Goal: Information Seeking & Learning: Check status

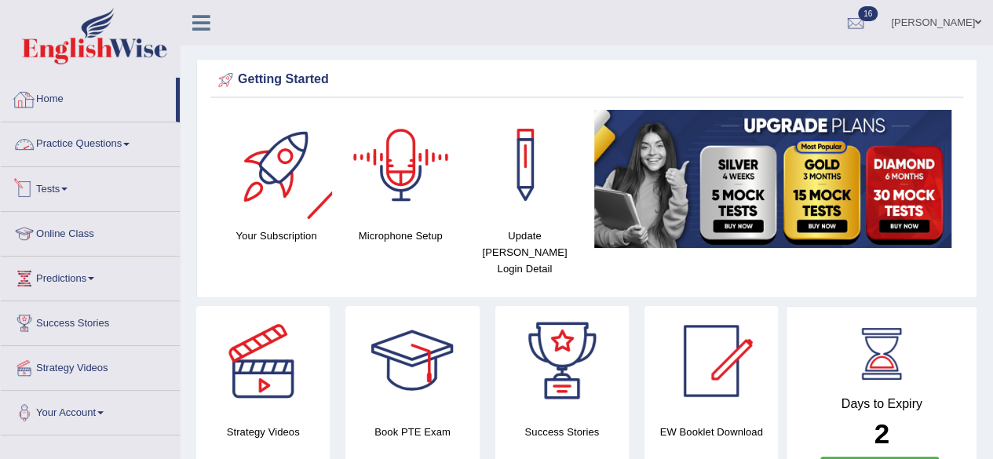
click at [53, 93] on link "Home" at bounding box center [88, 97] width 175 height 39
click at [53, 100] on link "Home" at bounding box center [88, 97] width 175 height 39
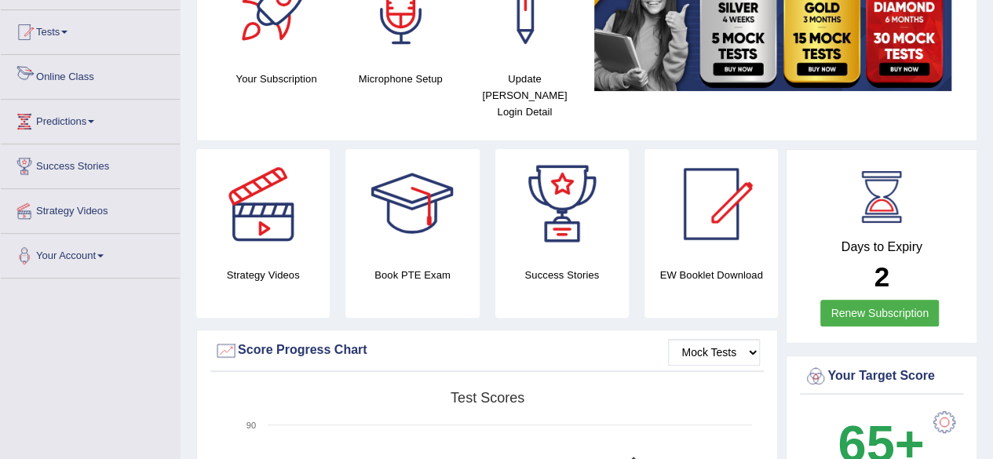
scroll to position [79, 0]
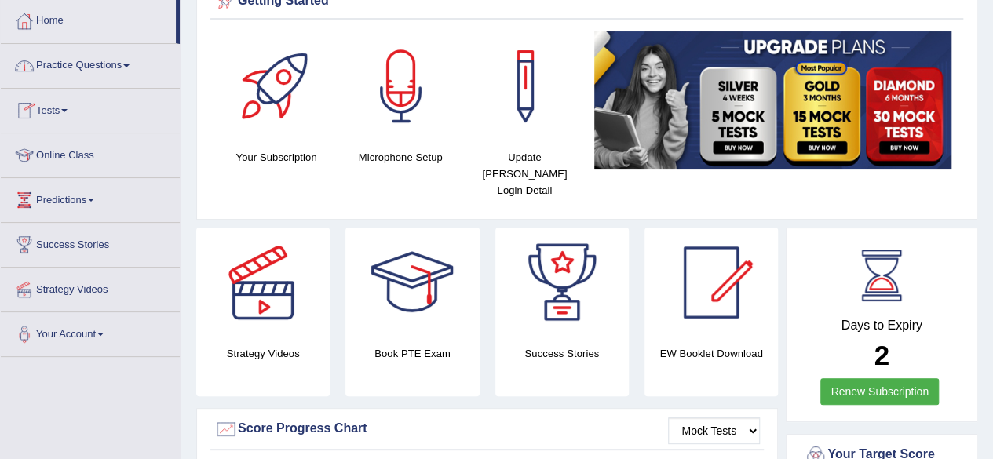
click at [43, 103] on link "Tests" at bounding box center [90, 108] width 179 height 39
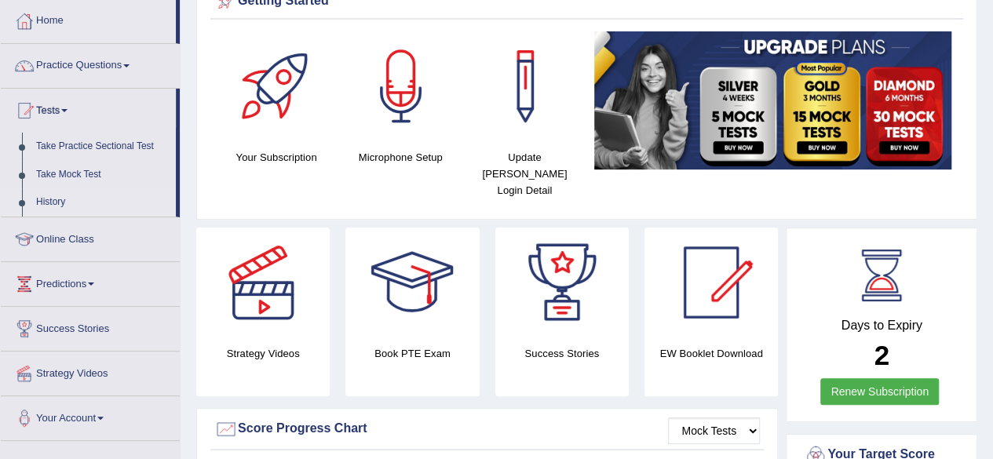
click at [66, 203] on link "History" at bounding box center [102, 202] width 147 height 28
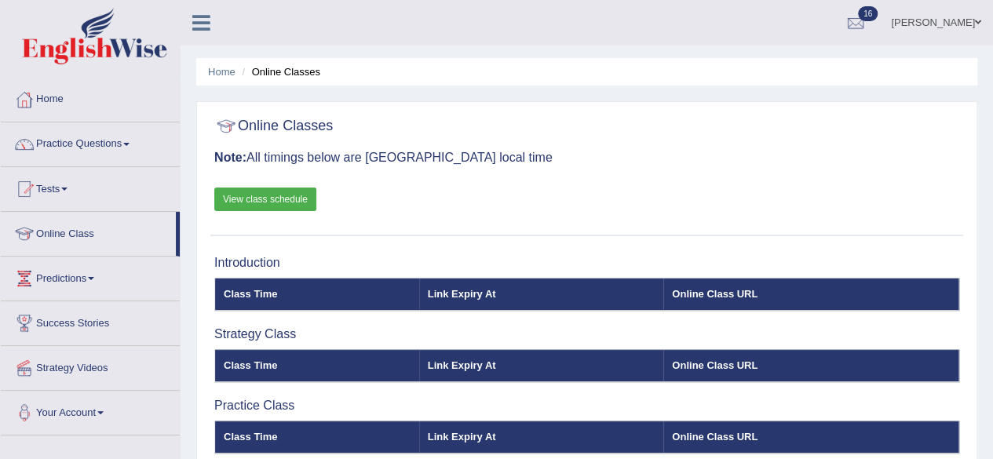
click at [56, 185] on link "Tests" at bounding box center [90, 186] width 179 height 39
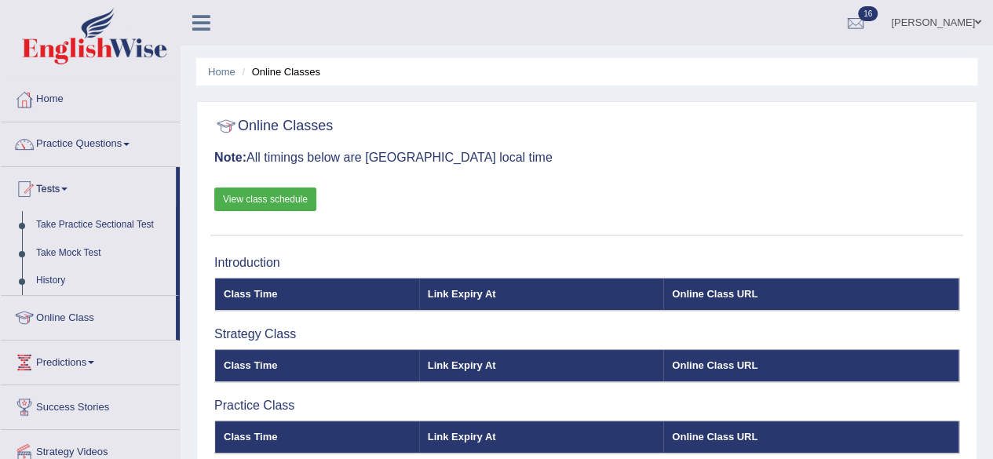
click at [57, 276] on link "History" at bounding box center [102, 281] width 147 height 28
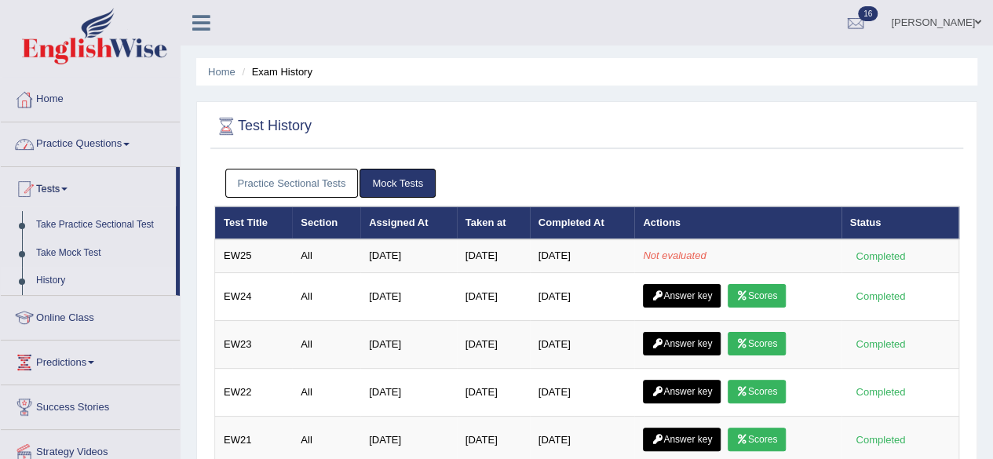
click at [42, 93] on link "Home" at bounding box center [90, 97] width 179 height 39
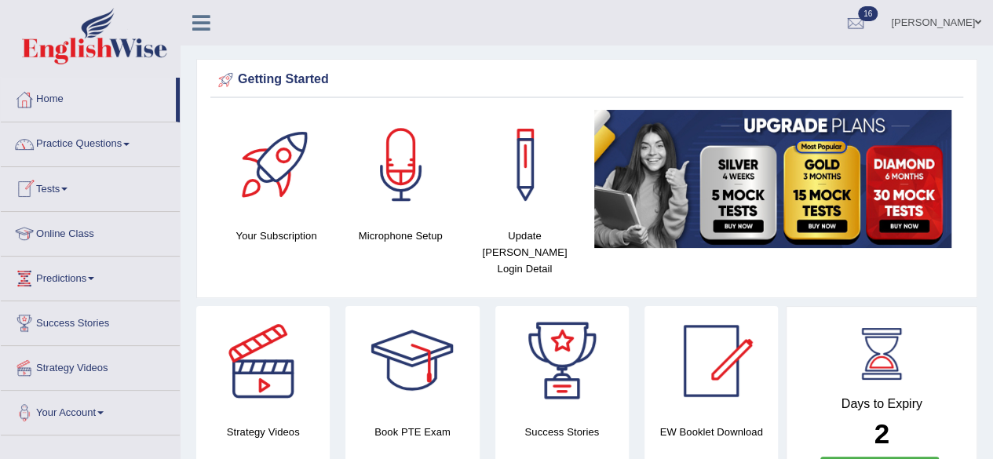
click at [50, 180] on link "Tests" at bounding box center [90, 186] width 179 height 39
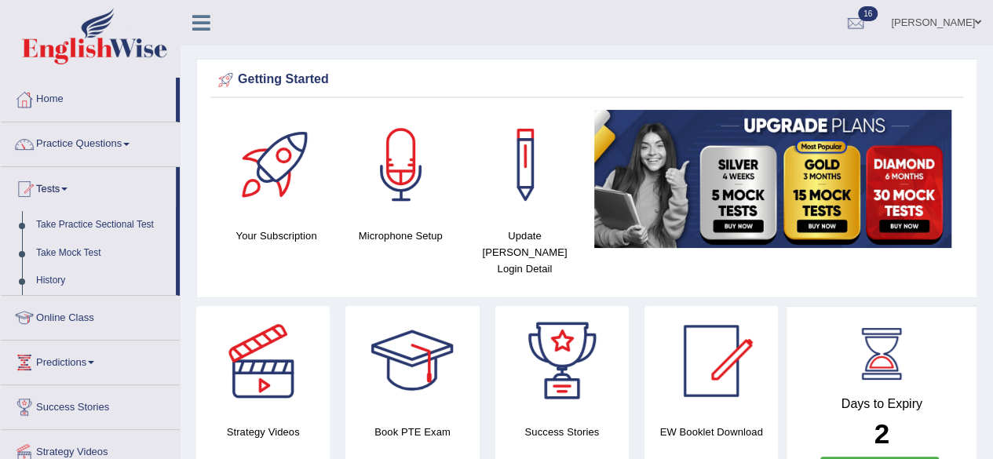
click at [60, 276] on link "History" at bounding box center [102, 281] width 147 height 28
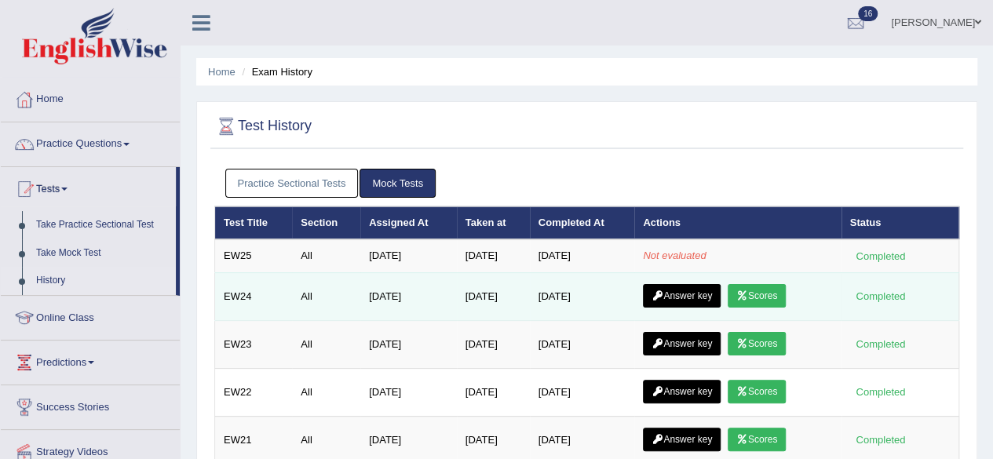
click at [746, 287] on link "Scores" at bounding box center [757, 296] width 58 height 24
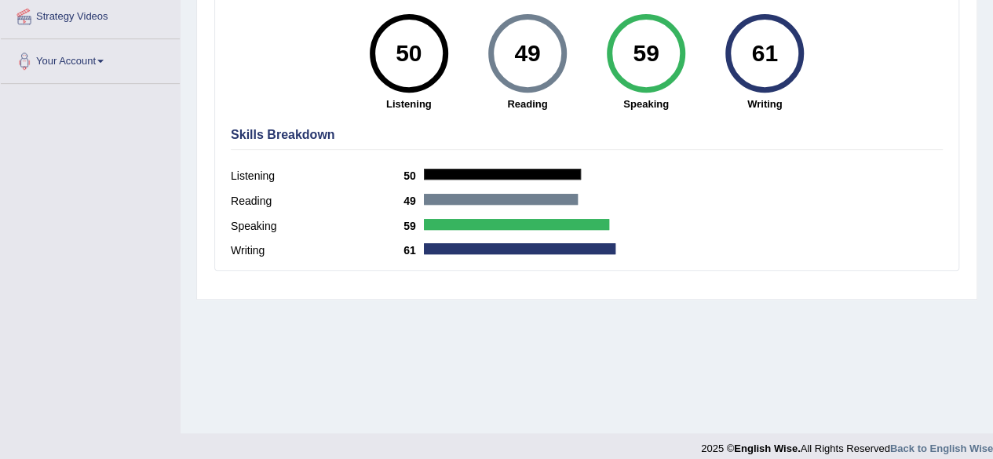
scroll to position [364, 0]
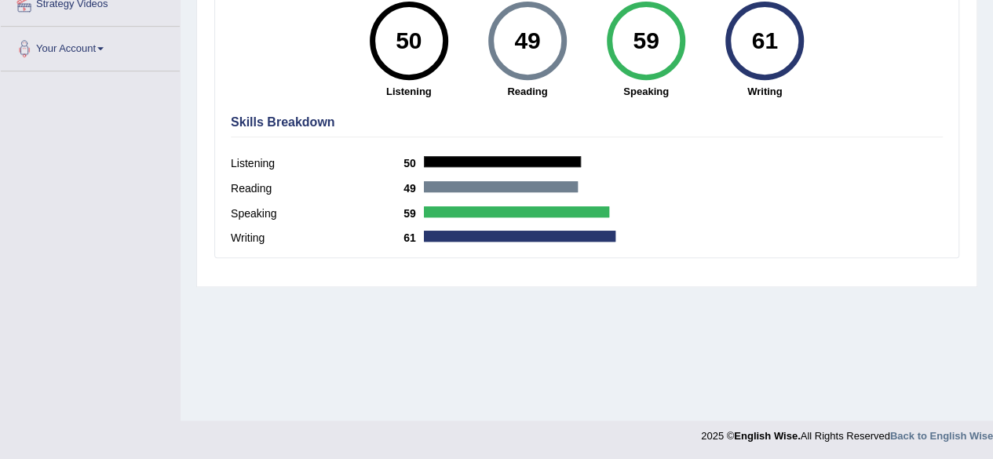
click at [344, 190] on label "Reading" at bounding box center [317, 189] width 173 height 16
drag, startPoint x: 345, startPoint y: 190, endPoint x: 379, endPoint y: 188, distance: 33.8
click at [356, 190] on label "Reading" at bounding box center [317, 189] width 173 height 16
drag, startPoint x: 398, startPoint y: 186, endPoint x: 426, endPoint y: 183, distance: 27.7
click at [413, 185] on div "Reading 49" at bounding box center [587, 190] width 712 height 25
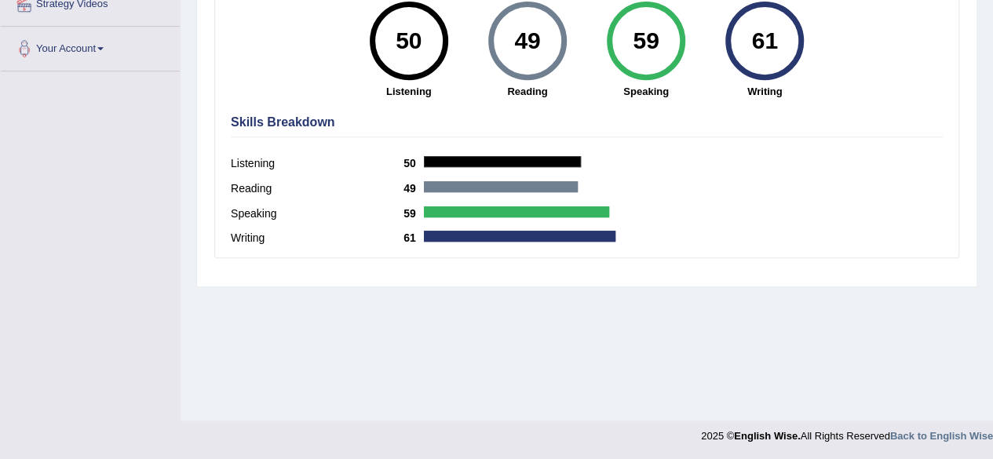
click at [450, 183] on div at bounding box center [501, 186] width 154 height 11
click at [451, 183] on div at bounding box center [501, 186] width 154 height 11
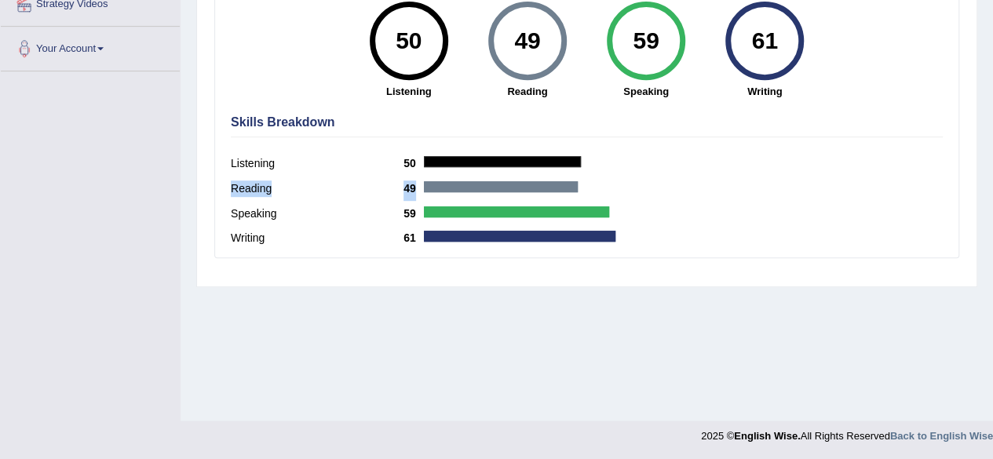
click at [648, 199] on div "Reading 49" at bounding box center [587, 190] width 712 height 25
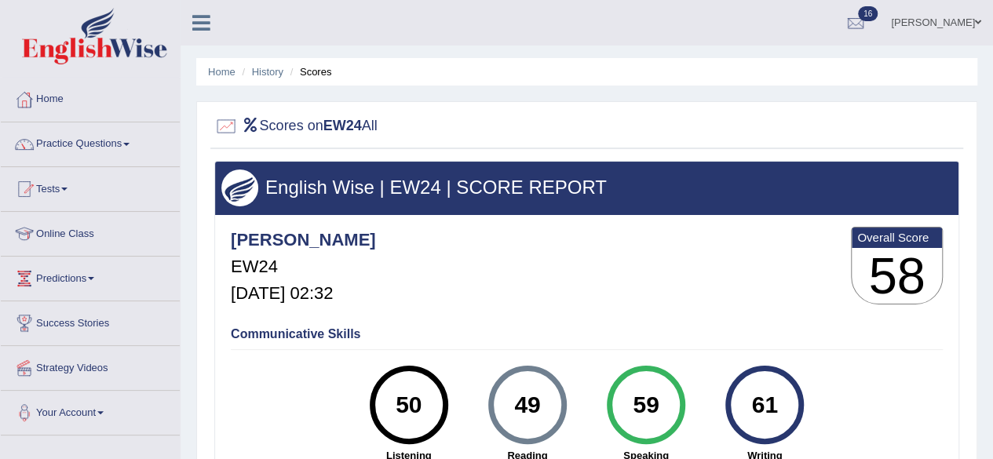
scroll to position [0, 0]
click at [868, 20] on div at bounding box center [856, 24] width 24 height 24
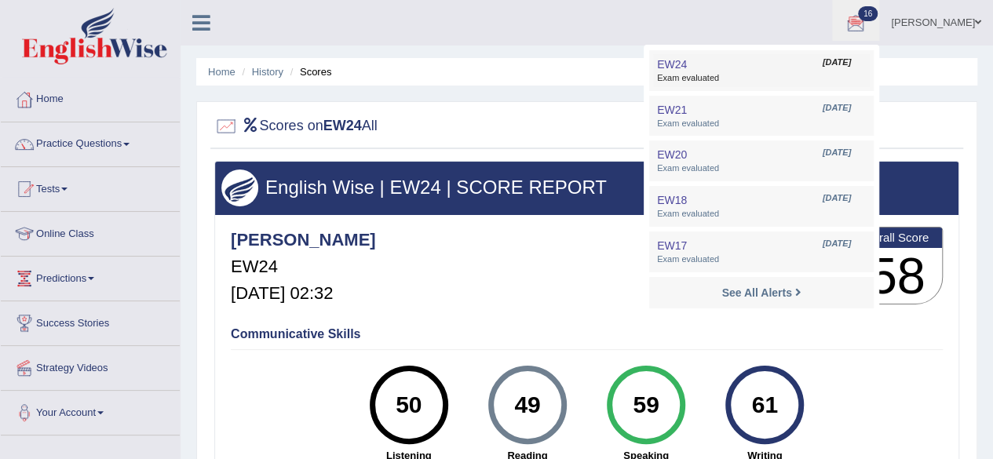
click at [851, 67] on span "Oct 11, 2025" at bounding box center [837, 63] width 28 height 13
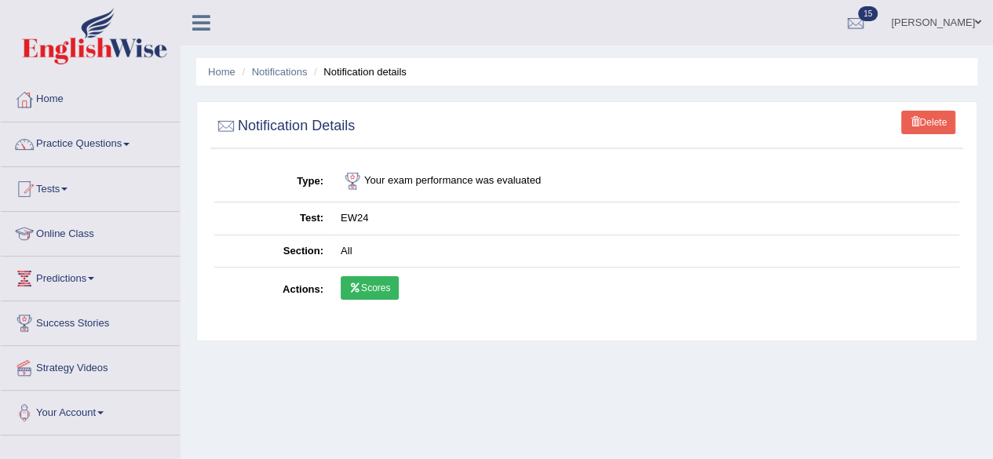
click at [386, 280] on link "Scores" at bounding box center [370, 288] width 58 height 24
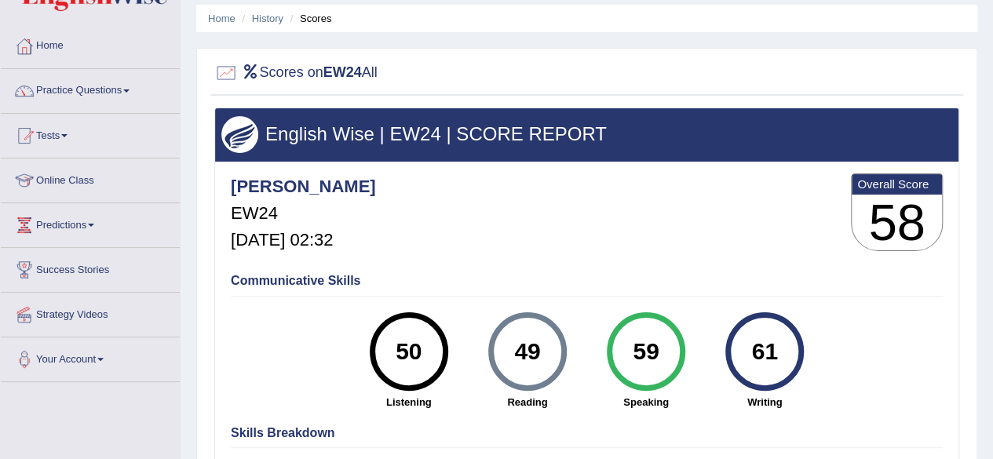
scroll to position [79, 0]
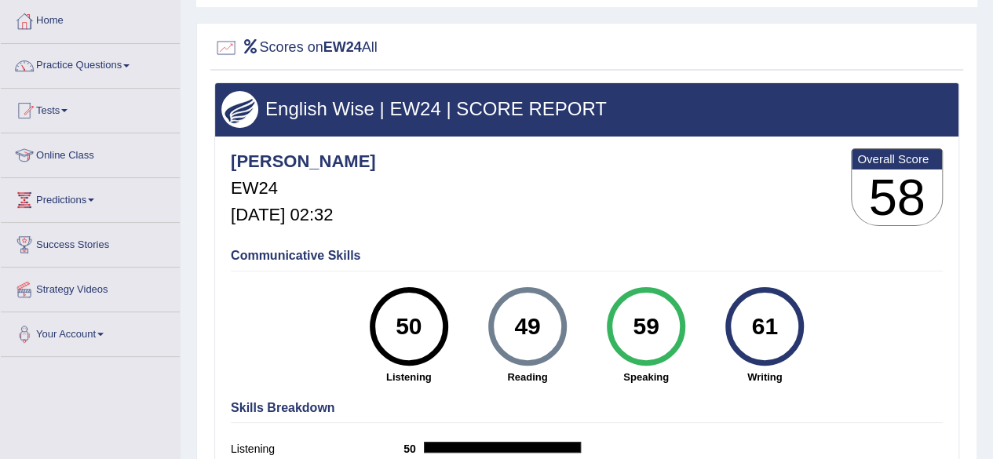
click at [887, 208] on h3 "58" at bounding box center [897, 198] width 90 height 57
click at [749, 335] on div "61" at bounding box center [765, 327] width 57 height 66
click at [646, 338] on div "59" at bounding box center [645, 327] width 57 height 66
click at [516, 327] on div "49" at bounding box center [527, 327] width 57 height 66
click at [426, 321] on div "50" at bounding box center [408, 327] width 57 height 66
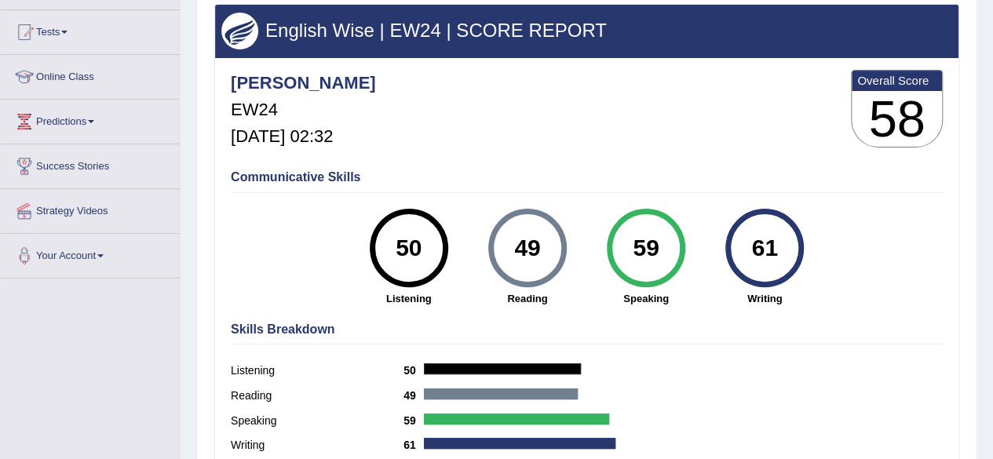
scroll to position [0, 0]
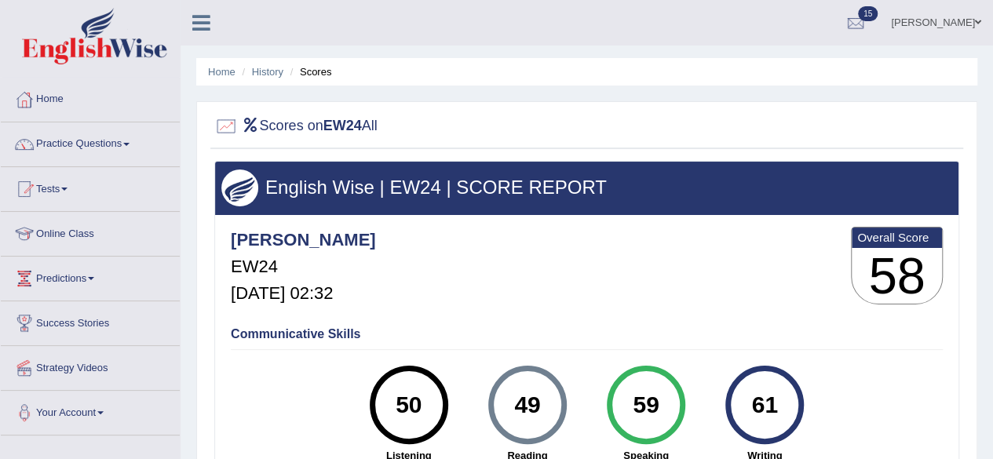
click at [324, 71] on li "Scores" at bounding box center [310, 71] width 46 height 15
click at [320, 79] on li "Scores" at bounding box center [310, 71] width 46 height 15
click at [274, 70] on link "History" at bounding box center [267, 72] width 31 height 12
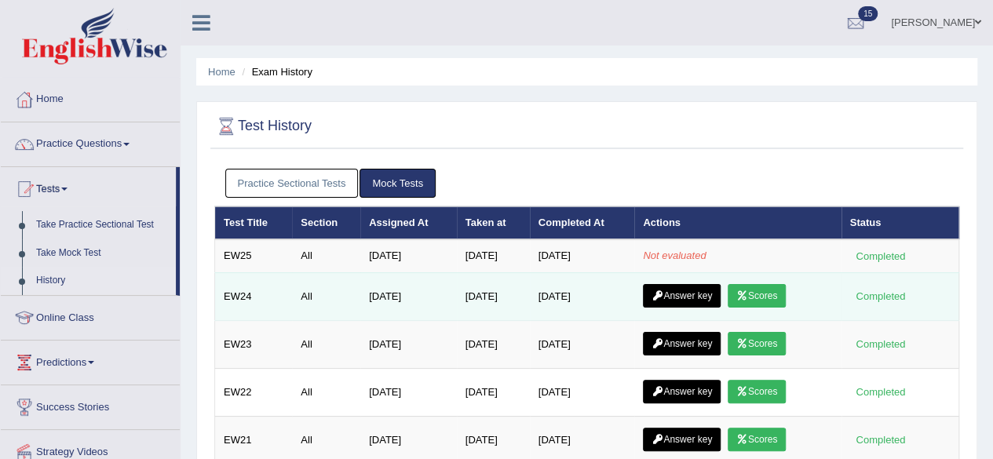
click at [672, 299] on link "Answer key" at bounding box center [682, 296] width 78 height 24
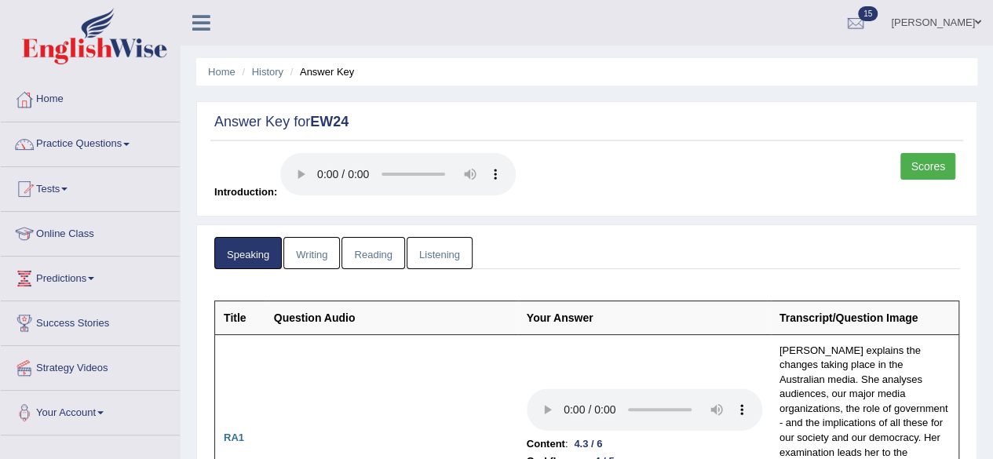
click at [310, 254] on link "Writing" at bounding box center [311, 253] width 57 height 32
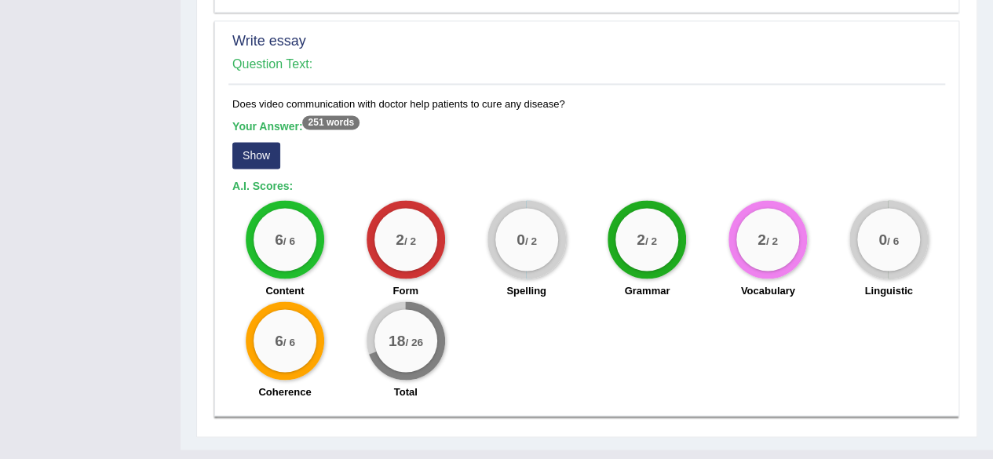
scroll to position [1224, 0]
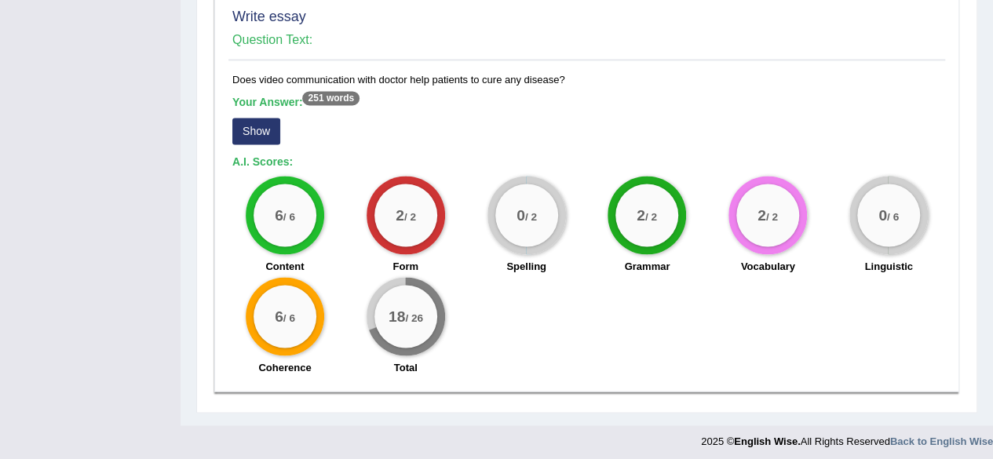
click at [289, 97] on b "Your Answer: 251 words" at bounding box center [295, 102] width 127 height 13
click at [327, 93] on sup "251 words" at bounding box center [330, 98] width 57 height 14
click at [273, 133] on button "Show" at bounding box center [256, 131] width 48 height 27
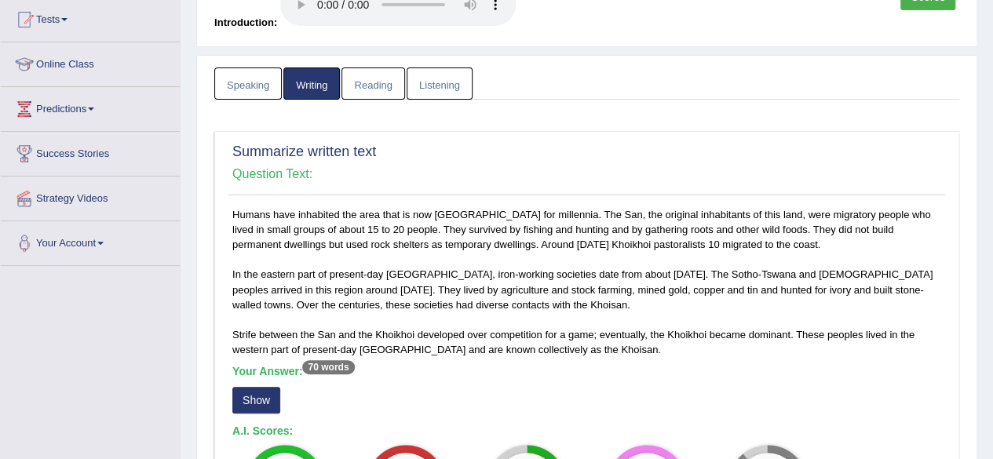
scroll to position [69, 0]
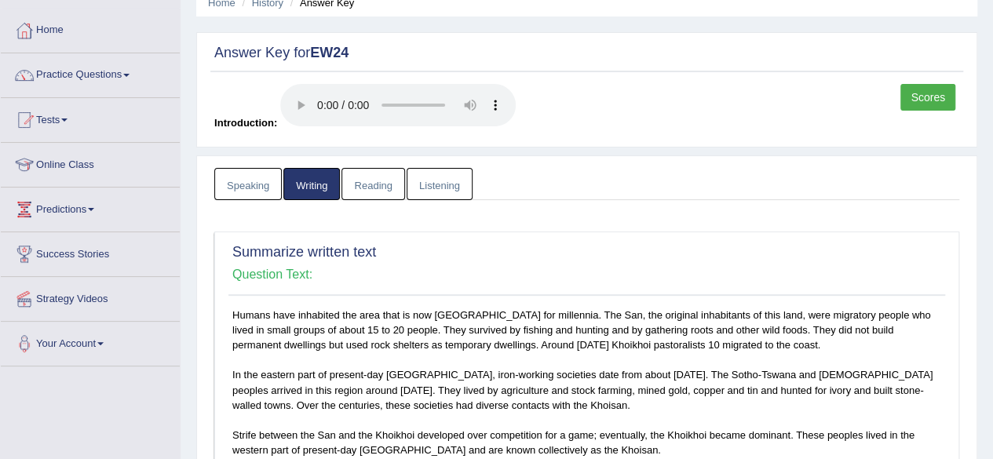
click at [371, 181] on link "Reading" at bounding box center [373, 184] width 63 height 32
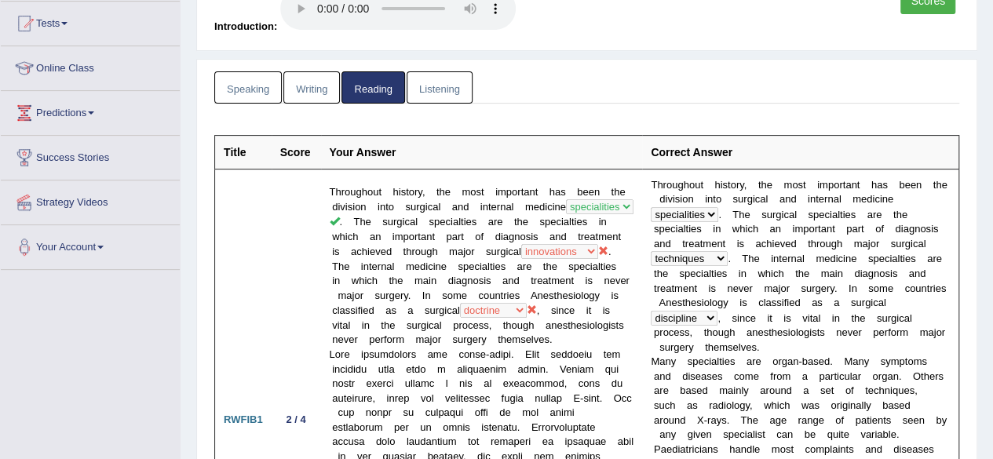
scroll to position [0, 0]
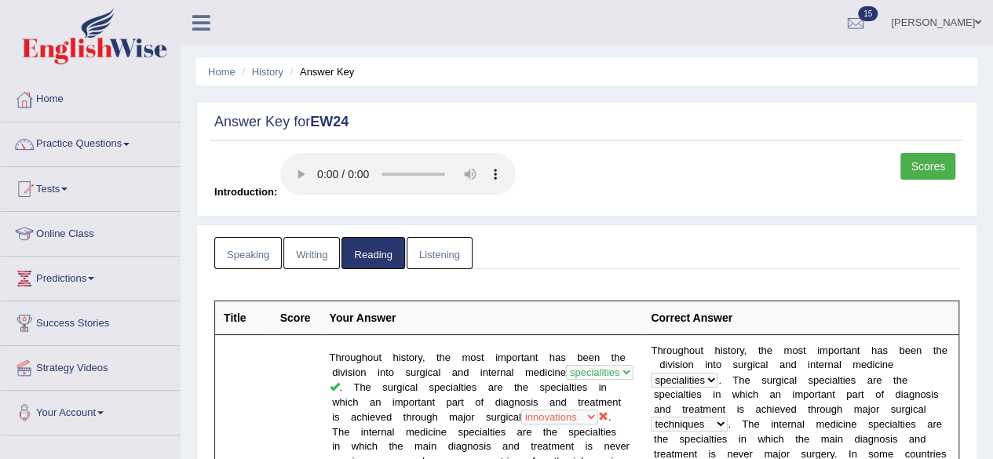
click at [433, 246] on link "Listening" at bounding box center [440, 253] width 66 height 32
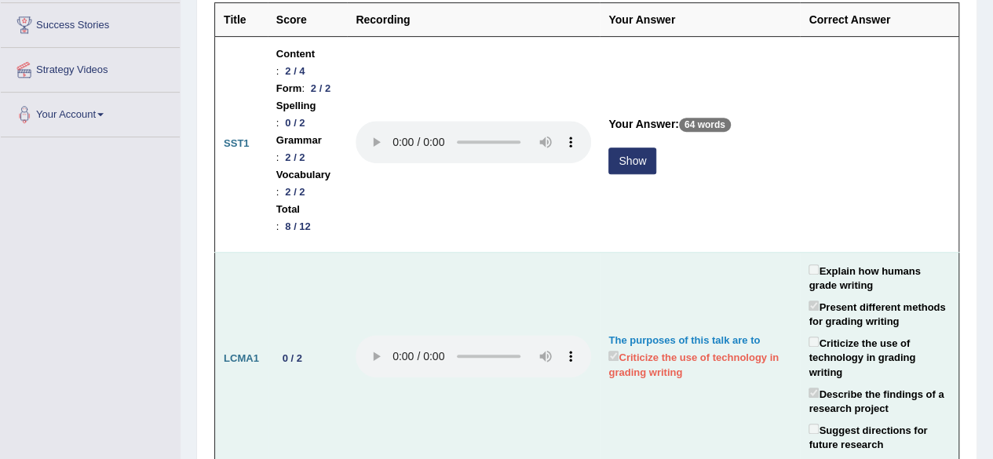
scroll to position [314, 0]
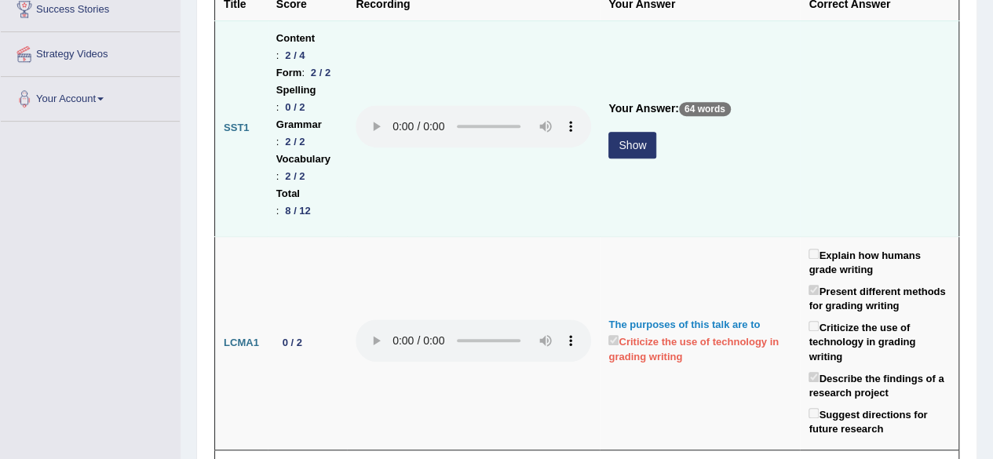
click at [656, 132] on button "Show" at bounding box center [633, 145] width 48 height 27
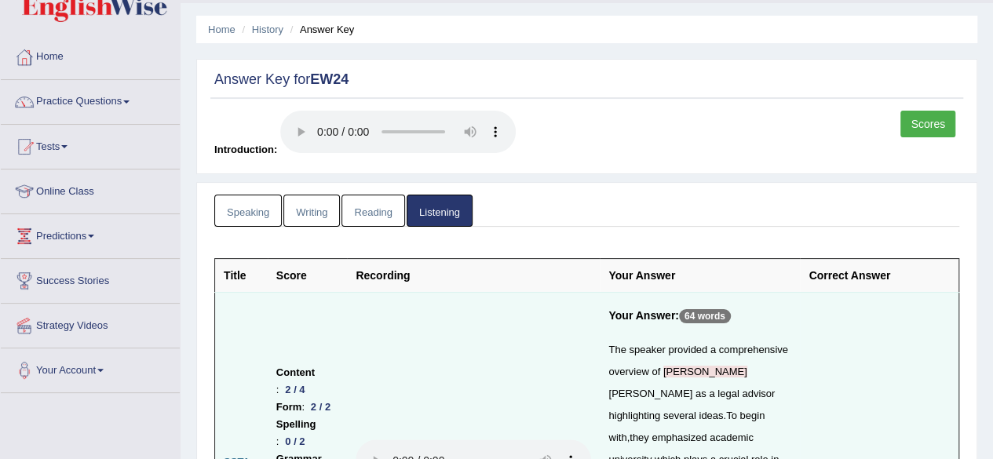
scroll to position [0, 0]
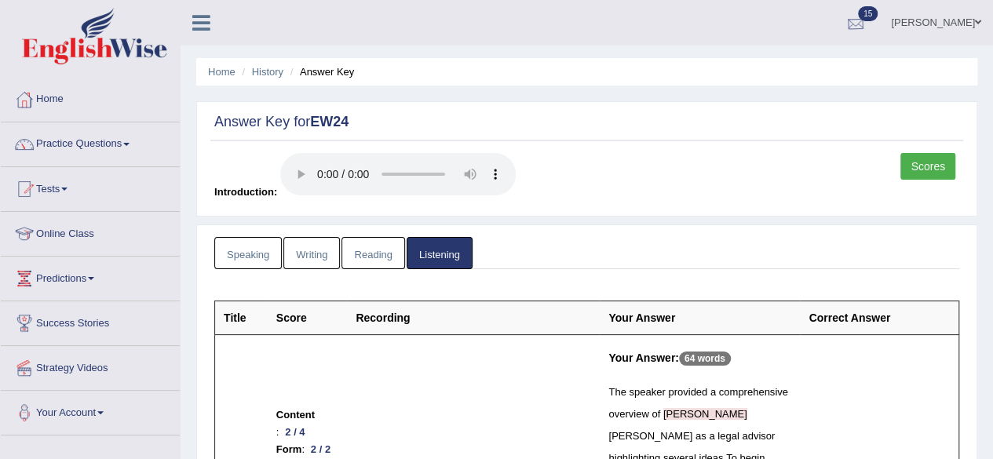
click at [868, 26] on div at bounding box center [856, 24] width 24 height 24
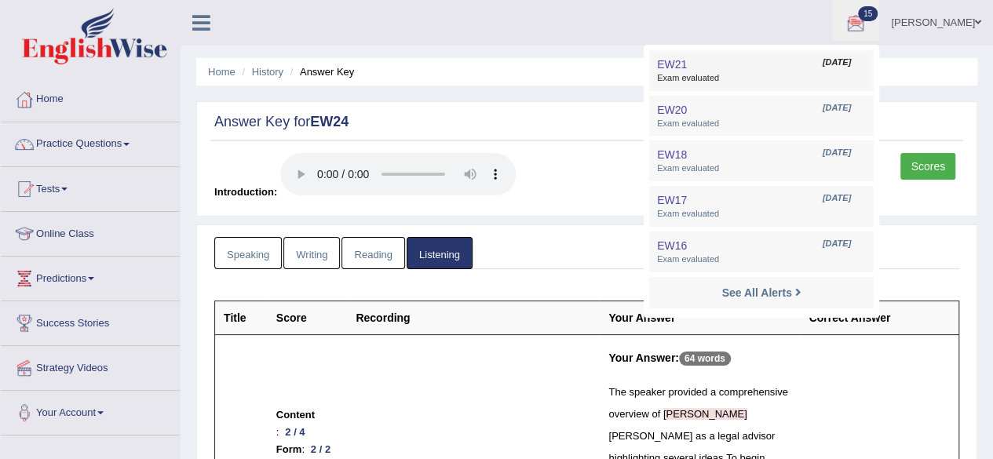
click at [846, 73] on span "Exam evaluated" at bounding box center [761, 78] width 209 height 13
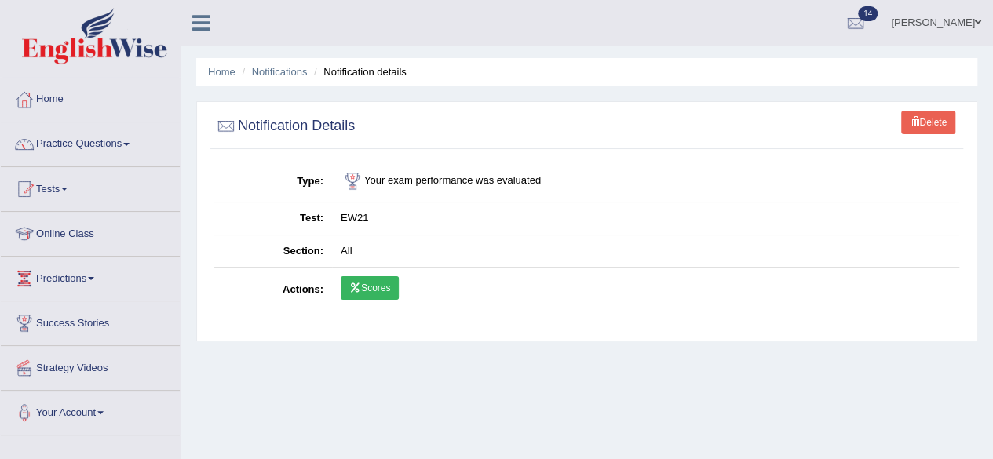
click at [371, 285] on link "Scores" at bounding box center [370, 288] width 58 height 24
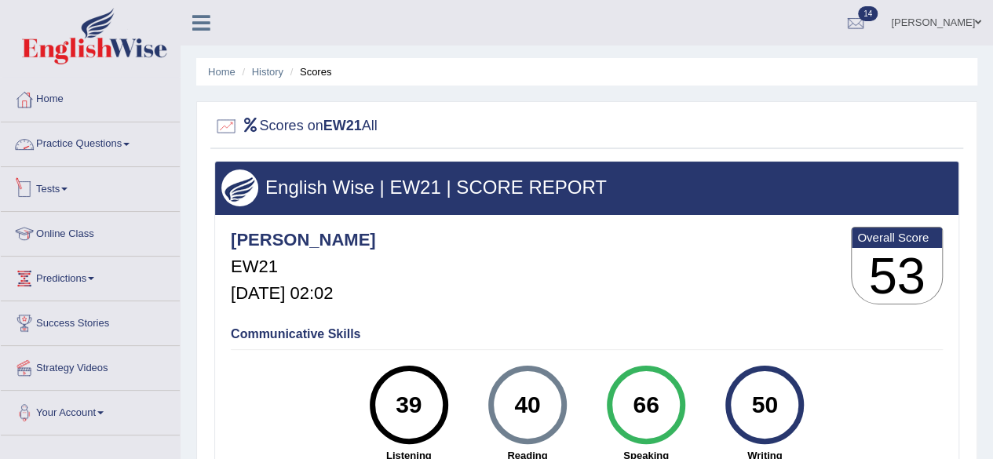
click at [53, 182] on link "Tests" at bounding box center [90, 186] width 179 height 39
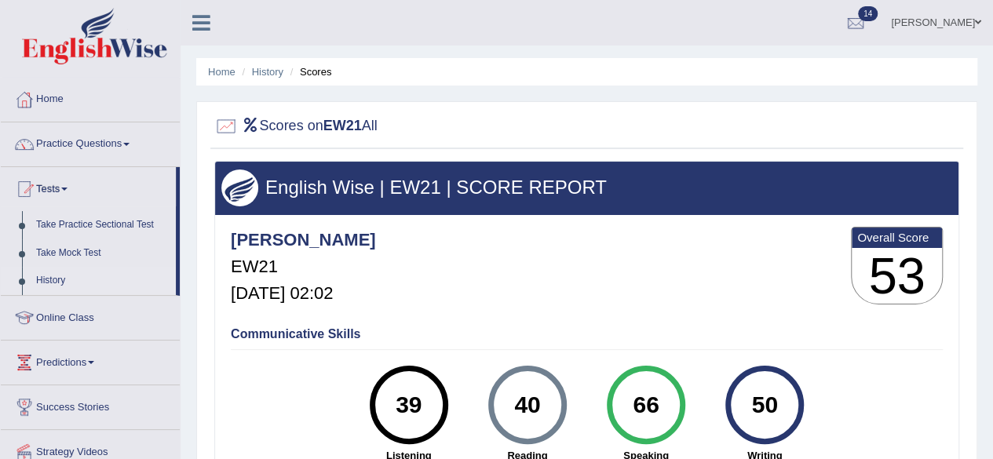
click at [61, 284] on link "History" at bounding box center [102, 281] width 147 height 28
click at [57, 274] on link "History" at bounding box center [102, 281] width 147 height 28
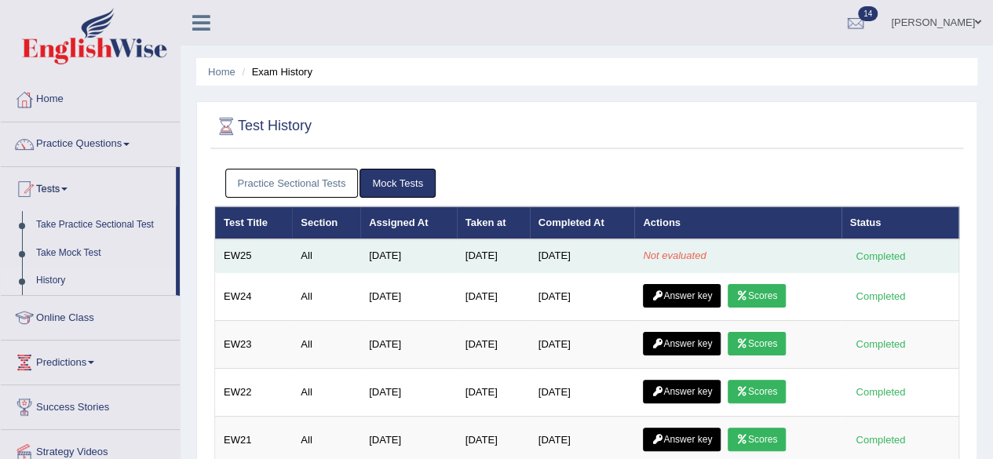
click at [691, 250] on em "Not evaluated" at bounding box center [674, 256] width 63 height 12
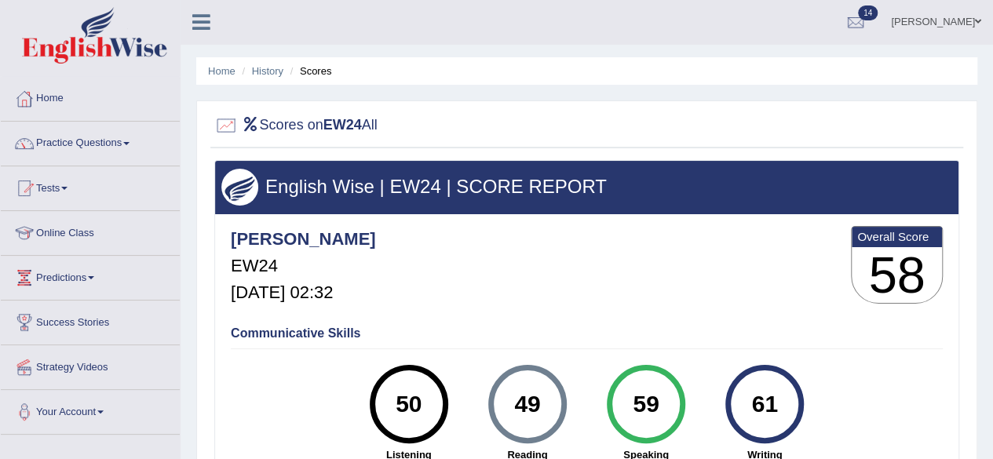
scroll to position [79, 0]
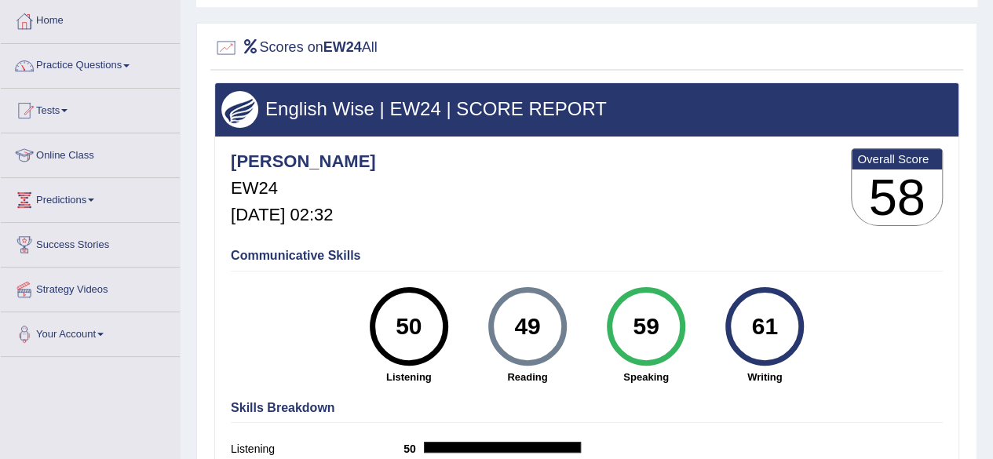
click at [55, 19] on link "Home" at bounding box center [90, 18] width 179 height 39
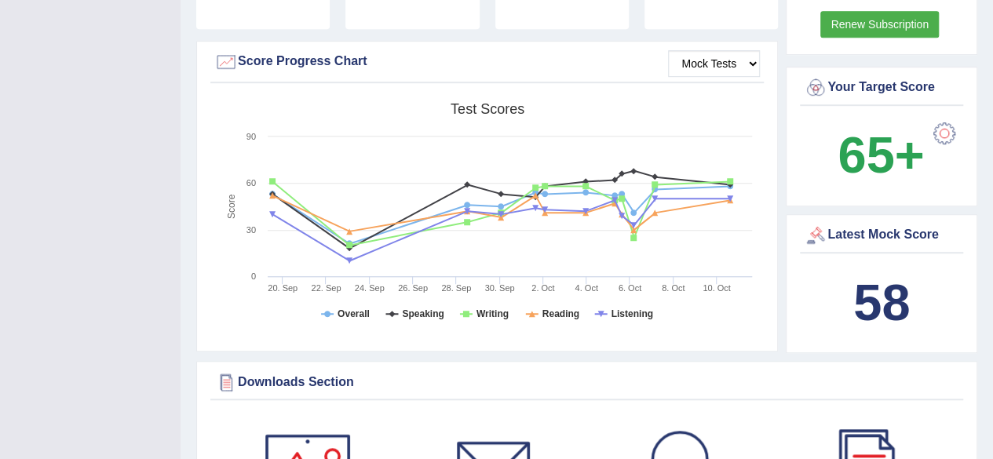
scroll to position [471, 0]
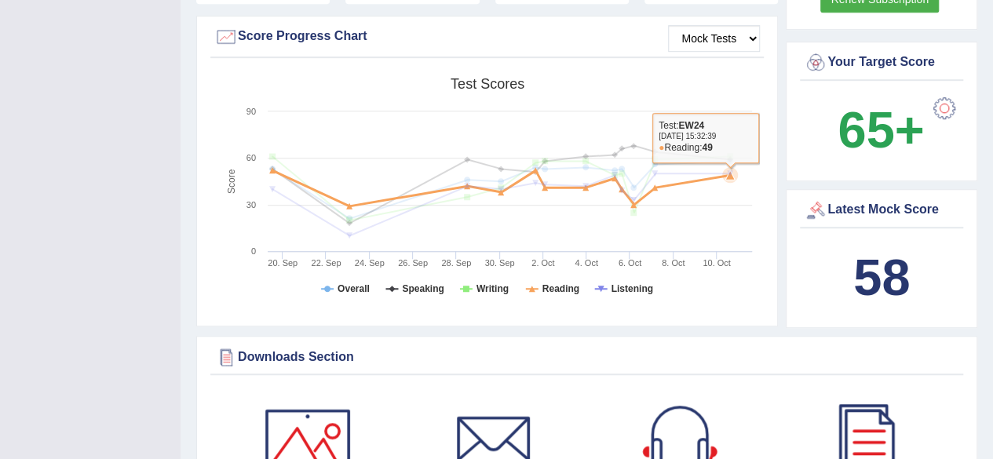
click at [729, 174] on icon at bounding box center [502, 205] width 474 height 62
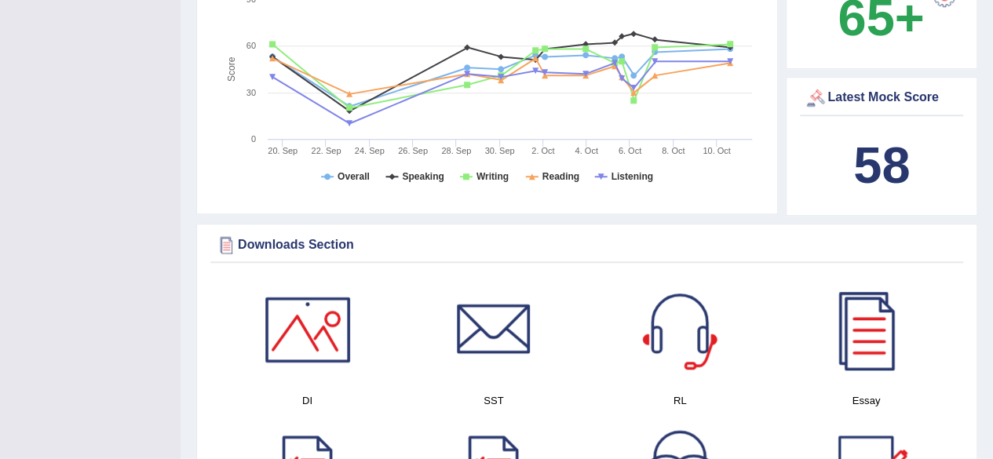
scroll to position [393, 0]
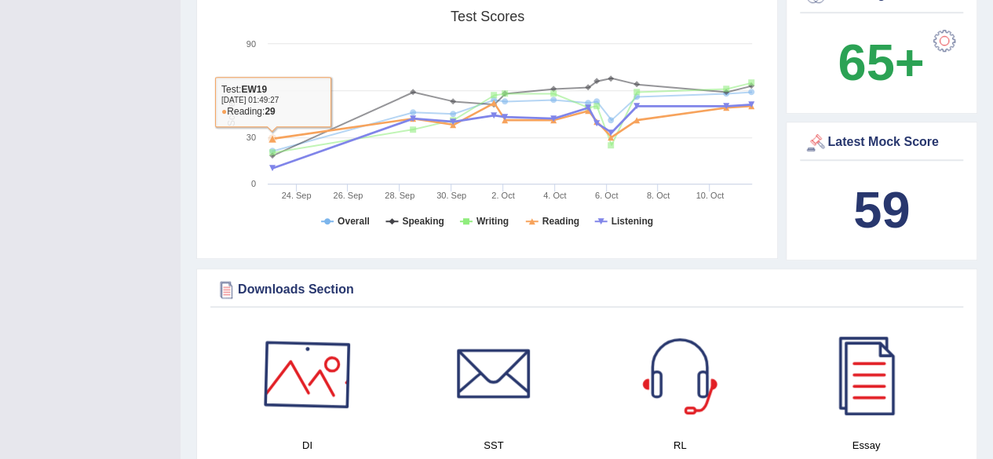
scroll to position [550, 0]
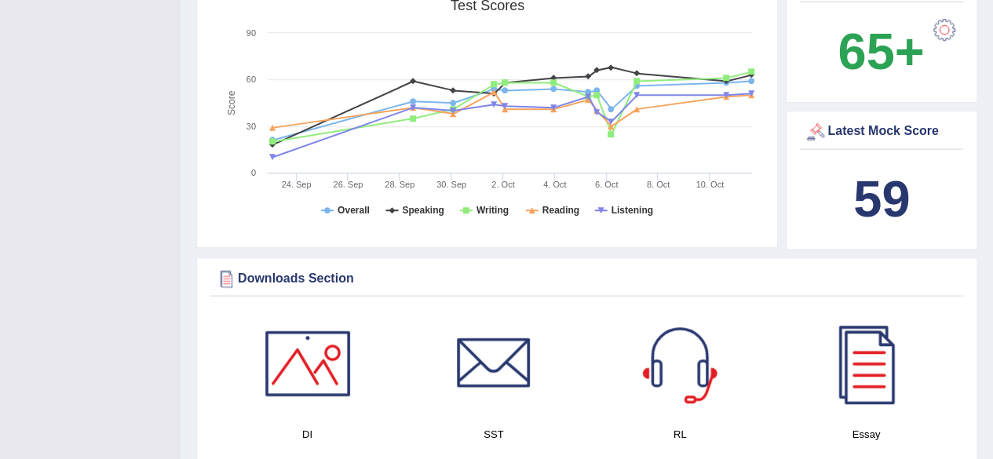
click at [892, 170] on b "59" at bounding box center [882, 198] width 57 height 57
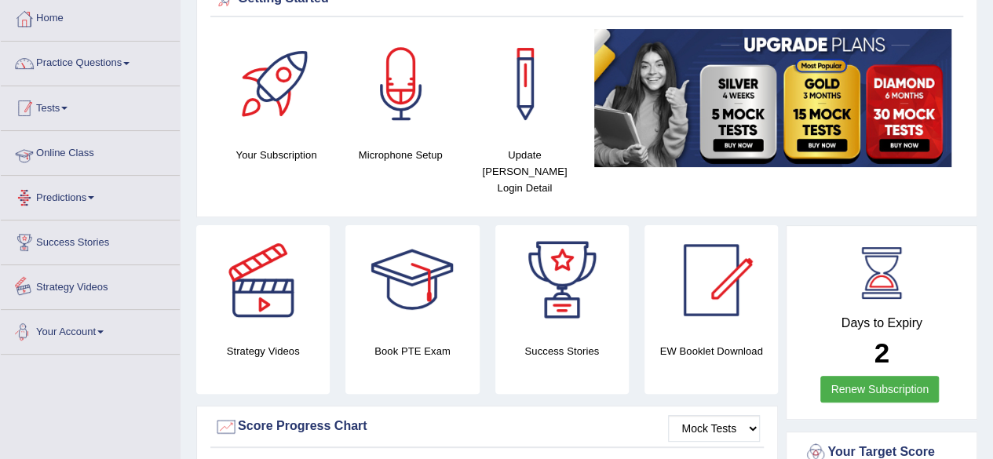
scroll to position [79, 0]
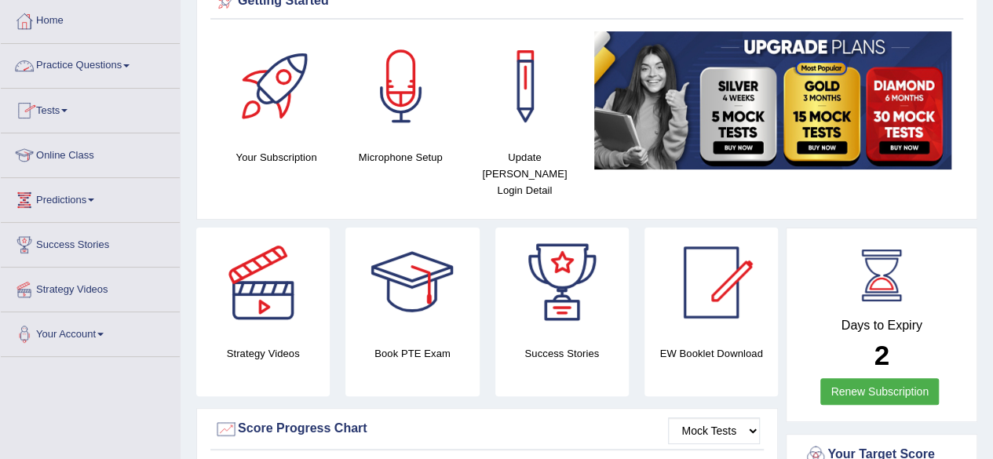
click at [62, 108] on link "Tests" at bounding box center [90, 108] width 179 height 39
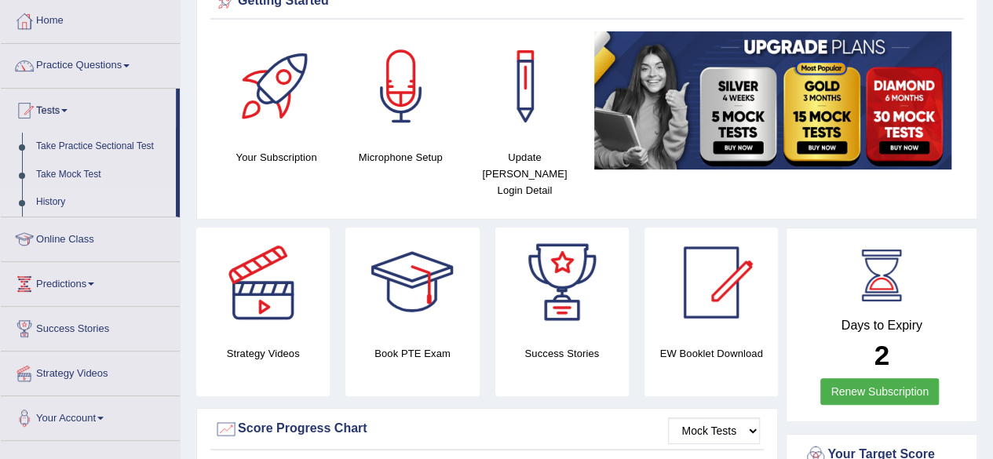
click at [42, 205] on link "History" at bounding box center [102, 202] width 147 height 28
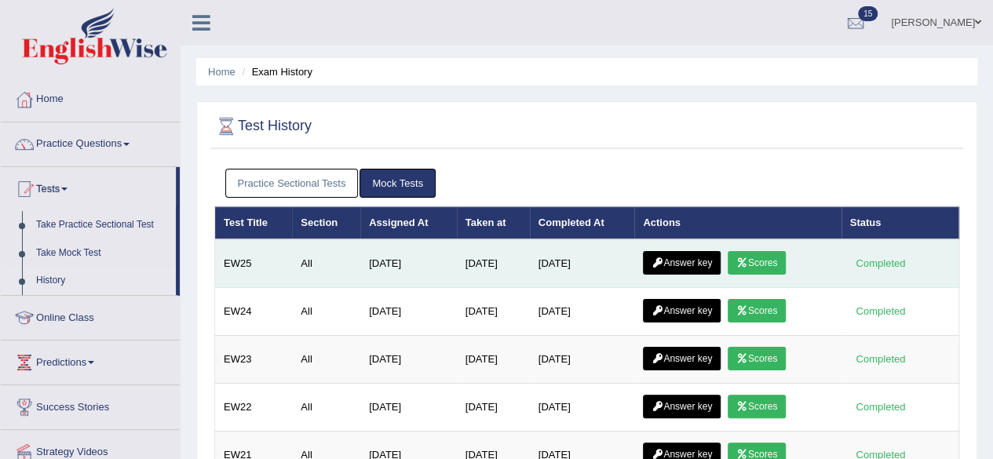
click at [772, 264] on link "Scores" at bounding box center [757, 263] width 58 height 24
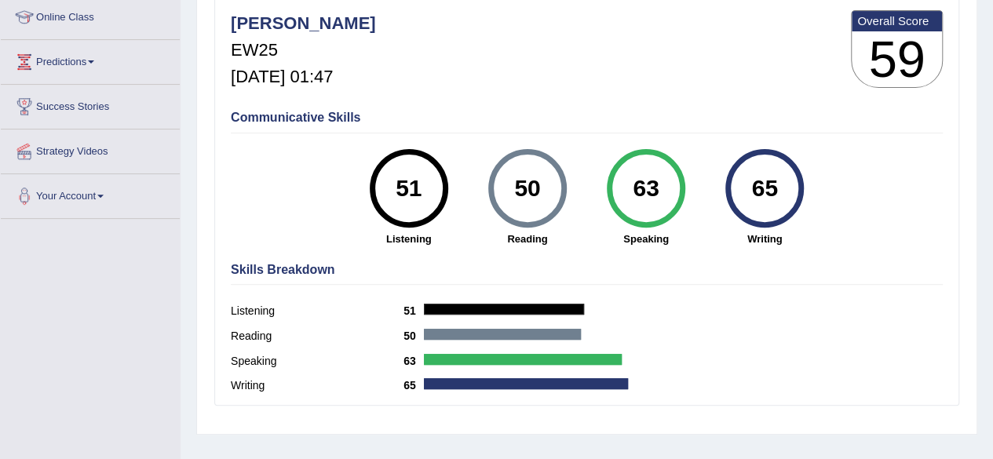
scroll to position [79, 0]
